Goal: Information Seeking & Learning: Learn about a topic

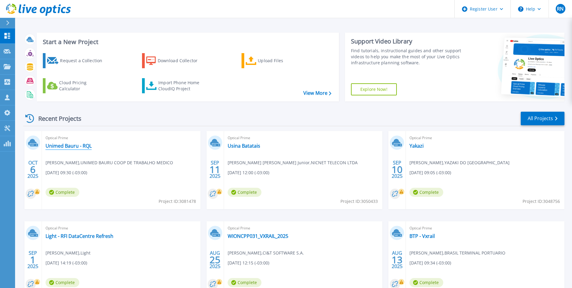
click at [65, 146] on link "Unimed Bauru - RQL" at bounding box center [69, 146] width 46 height 6
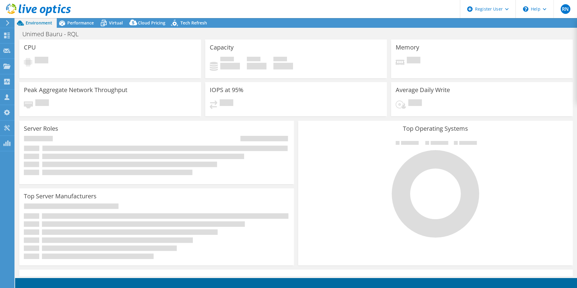
select select "USD"
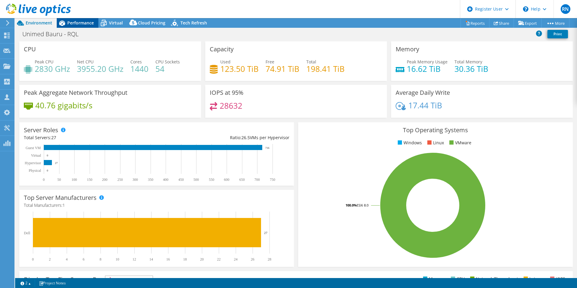
click at [86, 23] on span "Performance" at bounding box center [80, 23] width 27 height 6
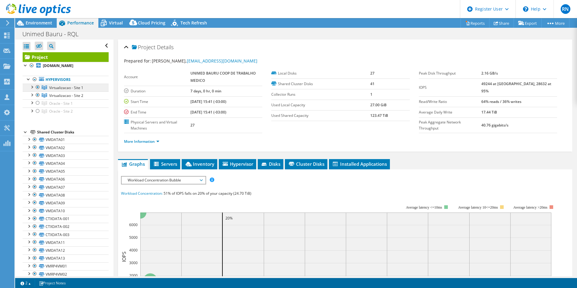
click at [69, 90] on span "Virtualizacao - Site 1" at bounding box center [66, 87] width 34 height 5
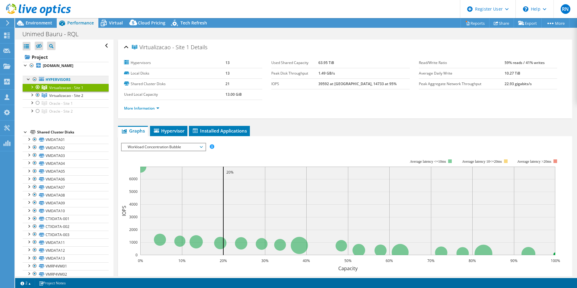
click at [64, 84] on link "Hypervisors" at bounding box center [66, 80] width 86 height 8
click at [81, 98] on span "Virtualizacao - Site 2" at bounding box center [66, 95] width 34 height 5
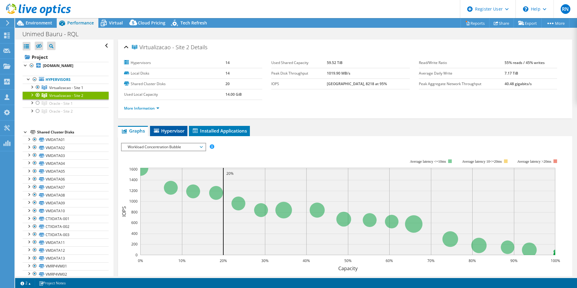
click at [180, 129] on span "Hypervisor" at bounding box center [168, 131] width 31 height 6
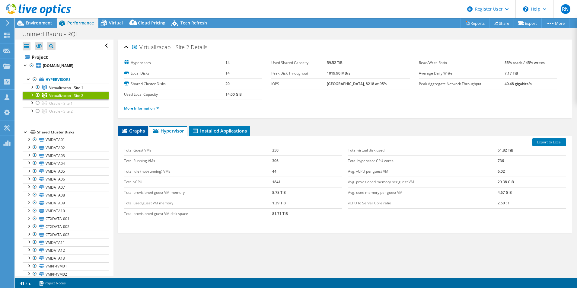
click at [131, 132] on span "Graphs" at bounding box center [133, 131] width 24 height 6
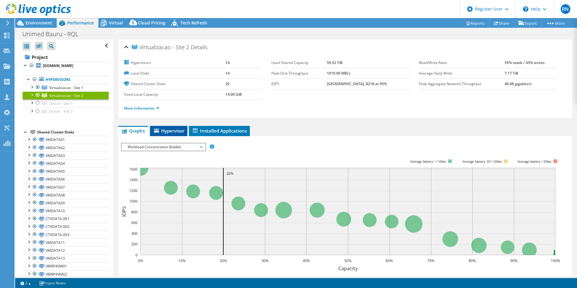
click at [167, 129] on span "Hypervisor" at bounding box center [168, 131] width 31 height 6
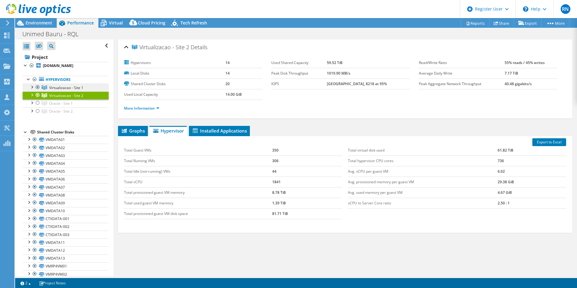
click at [79, 90] on span "Virtualizacao - Site 1" at bounding box center [66, 87] width 34 height 5
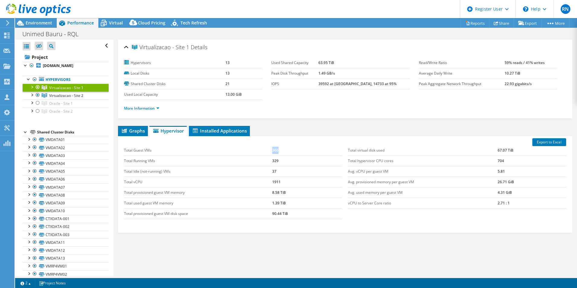
drag, startPoint x: 270, startPoint y: 150, endPoint x: 277, endPoint y: 150, distance: 7.6
click at [277, 150] on tr "Total Guest VMs 366" at bounding box center [233, 150] width 218 height 11
click at [81, 98] on span "Virtualizacao - Site 2" at bounding box center [66, 95] width 34 height 5
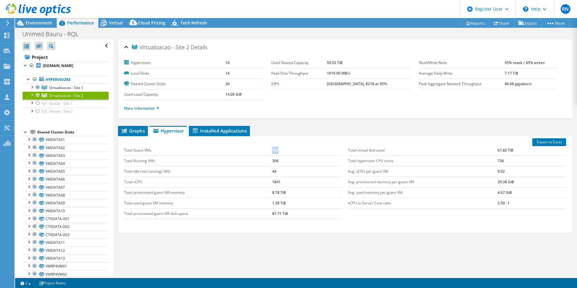
drag, startPoint x: 270, startPoint y: 151, endPoint x: 279, endPoint y: 151, distance: 9.0
click at [279, 151] on tr "Total Guest VMs 350" at bounding box center [233, 150] width 218 height 11
click at [72, 90] on span "Virtualizacao - Site 1" at bounding box center [66, 87] width 34 height 5
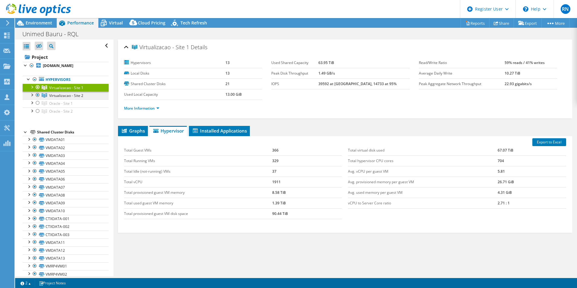
click at [81, 98] on span "Virtualizacao - Site 2" at bounding box center [66, 95] width 34 height 5
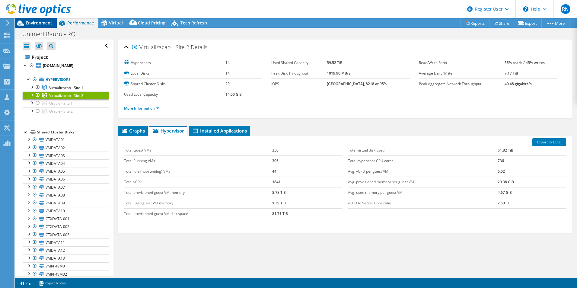
click at [50, 24] on span "Environment" at bounding box center [39, 23] width 27 height 6
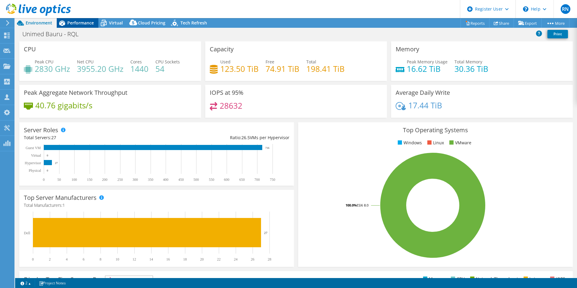
click at [85, 21] on span "Performance" at bounding box center [80, 23] width 27 height 6
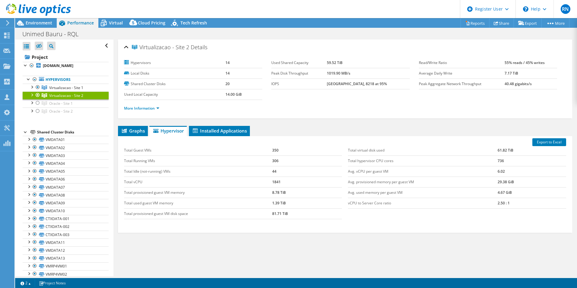
click at [37, 99] on div at bounding box center [38, 94] width 6 height 7
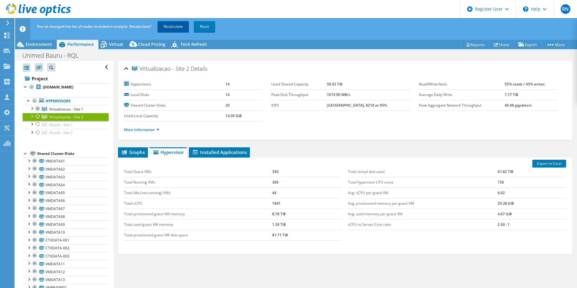
click at [171, 26] on link "Recalculate" at bounding box center [172, 26] width 31 height 11
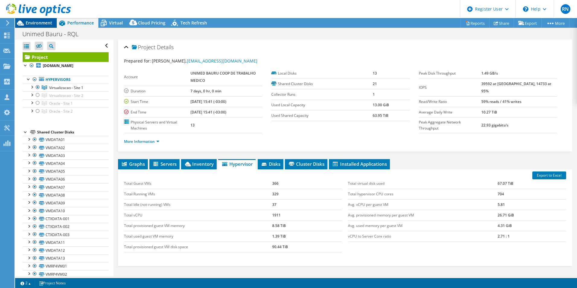
click at [40, 20] on span "Environment" at bounding box center [39, 23] width 27 height 6
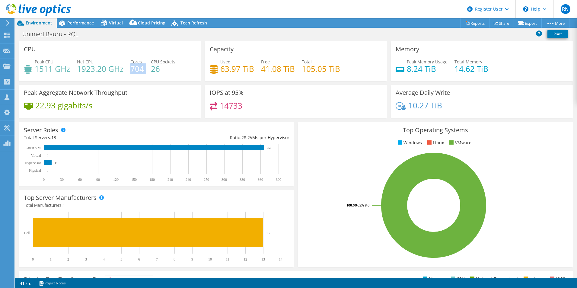
drag, startPoint x: 130, startPoint y: 67, endPoint x: 144, endPoint y: 68, distance: 13.9
click at [144, 68] on div "Peak CPU 1511 GHz Net CPU 1923.20 GHz Cores 704 CPU Sockets 26" at bounding box center [110, 68] width 172 height 20
drag, startPoint x: 153, startPoint y: 69, endPoint x: 163, endPoint y: 70, distance: 9.7
click at [163, 70] on h4 "26" at bounding box center [163, 68] width 24 height 7
